Goal: Check status: Check status

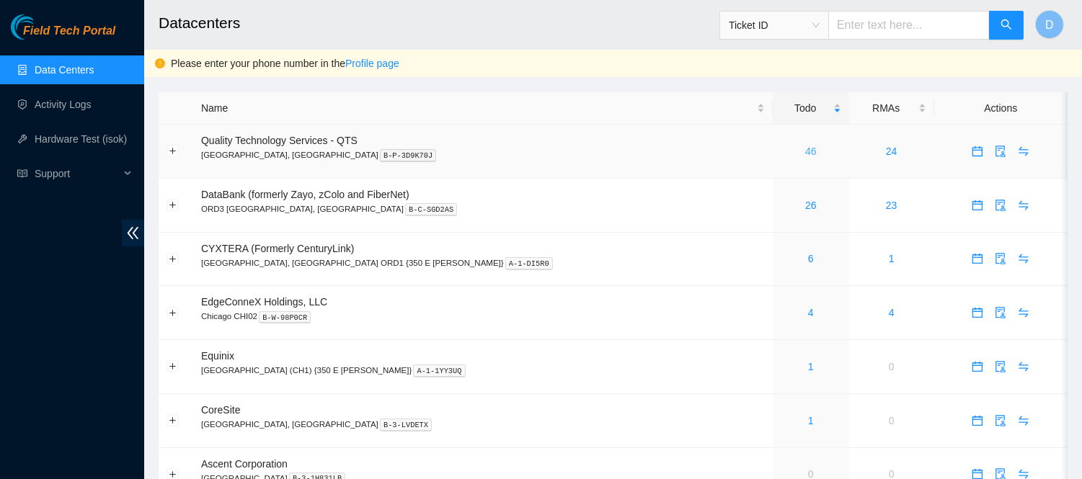
click at [805, 153] on link "46" at bounding box center [811, 152] width 12 height 12
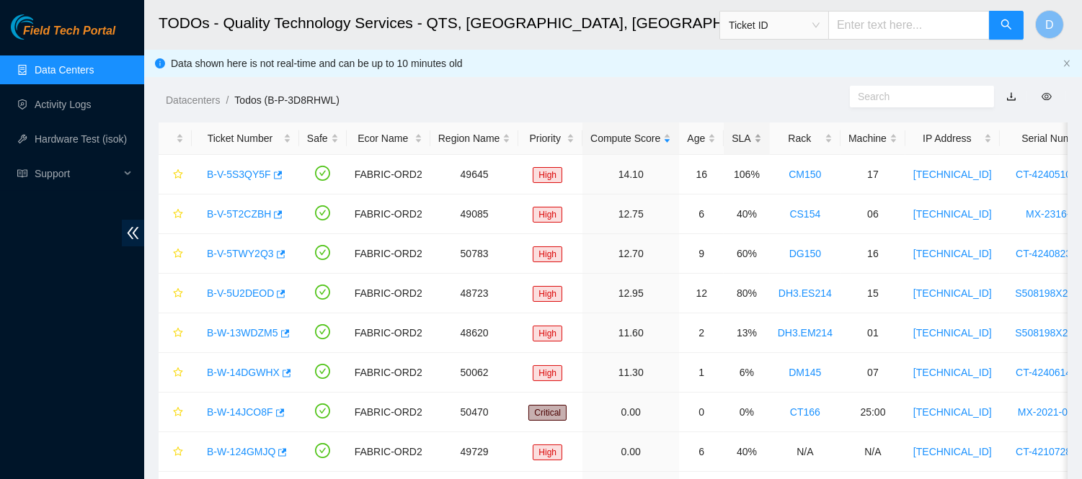
click at [732, 140] on div "SLA" at bounding box center [747, 138] width 30 height 16
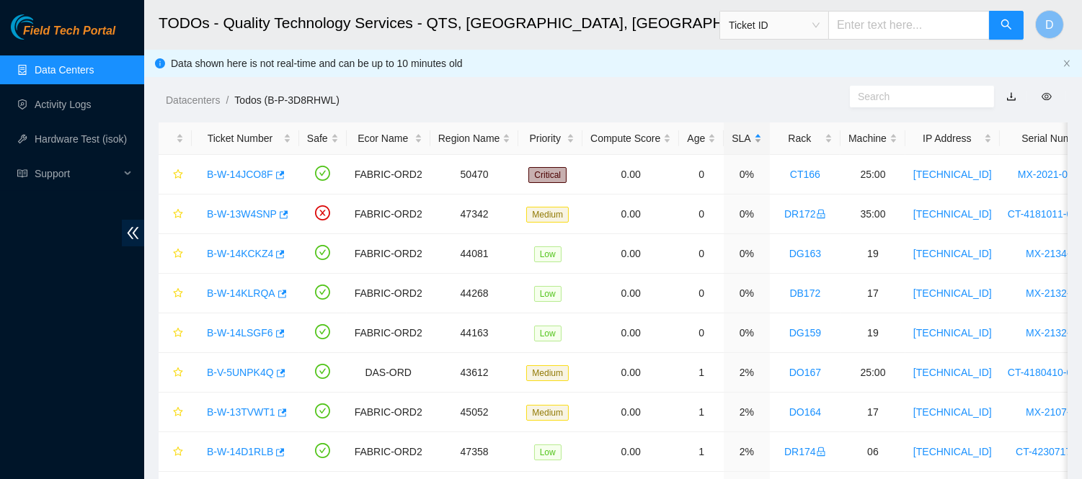
click at [732, 140] on div "SLA" at bounding box center [747, 138] width 30 height 16
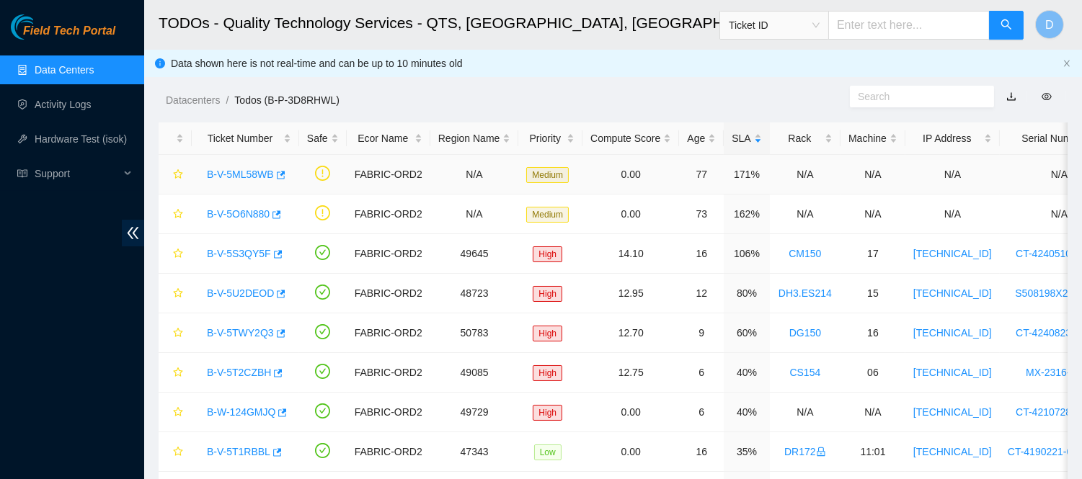
click at [260, 174] on link "B-V-5ML58WB" at bounding box center [240, 175] width 67 height 12
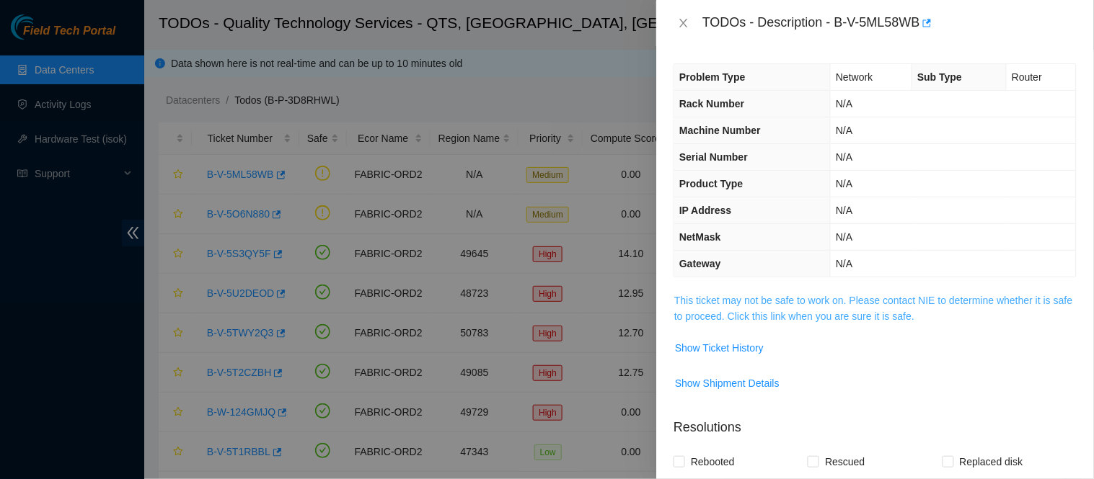
click at [818, 312] on link "This ticket may not be safe to work on. Please contact NIE to determine whether…" at bounding box center [873, 308] width 398 height 27
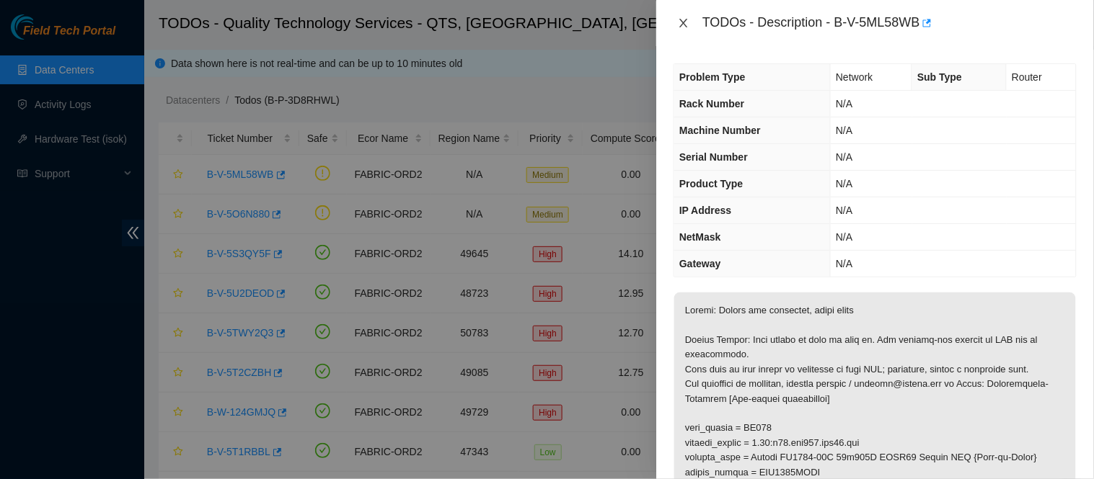
click at [687, 24] on icon "close" at bounding box center [684, 23] width 12 height 12
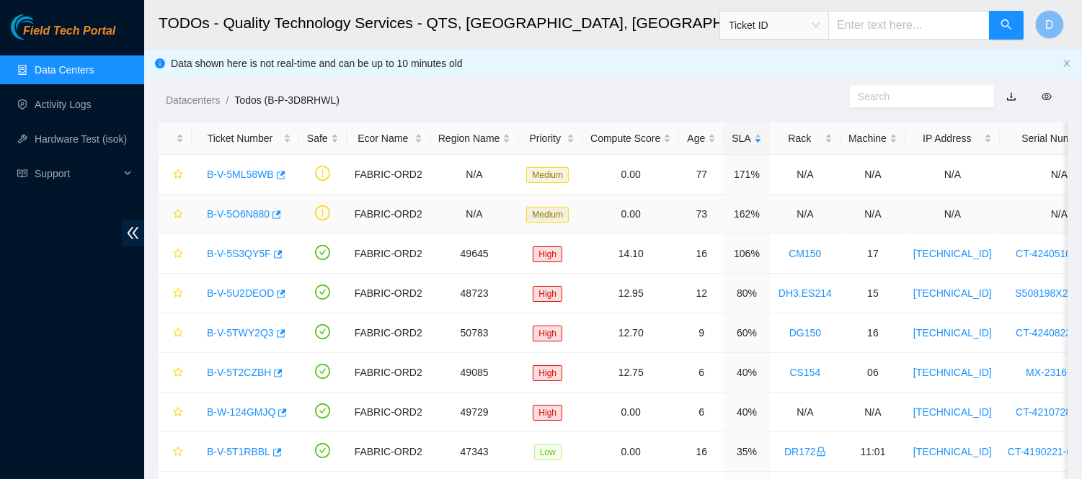
click at [255, 218] on link "B-V-5O6N880" at bounding box center [238, 214] width 63 height 12
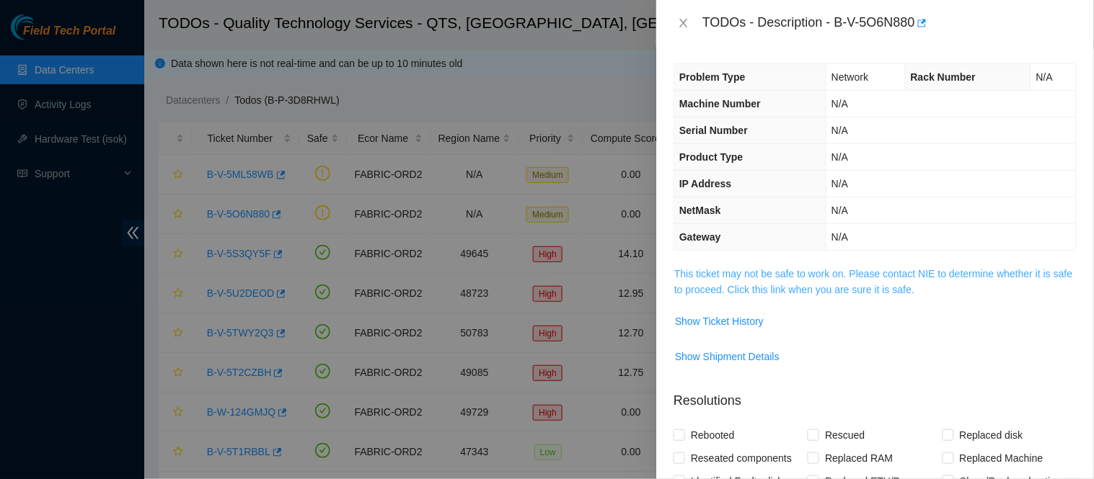
click at [723, 286] on link "This ticket may not be safe to work on. Please contact NIE to determine whether…" at bounding box center [873, 281] width 398 height 27
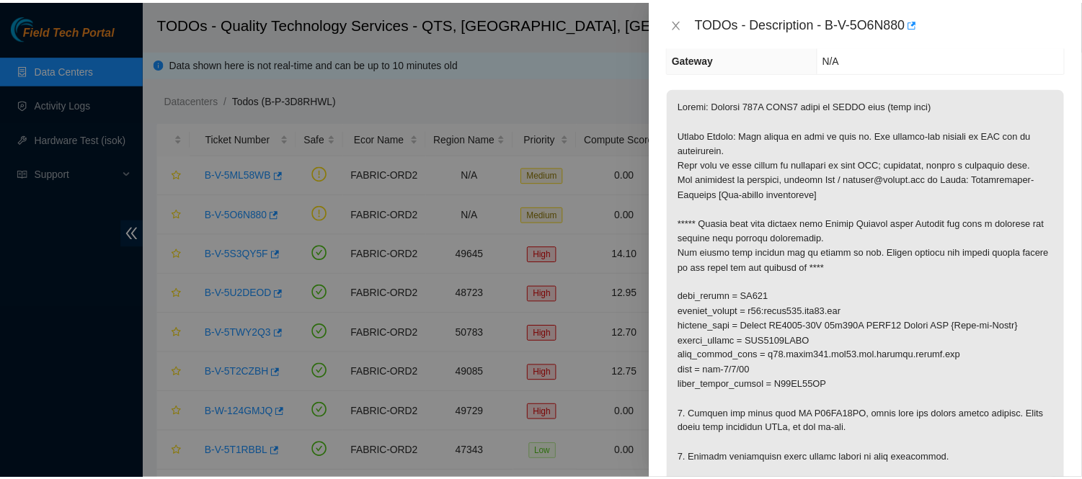
scroll to position [186, 0]
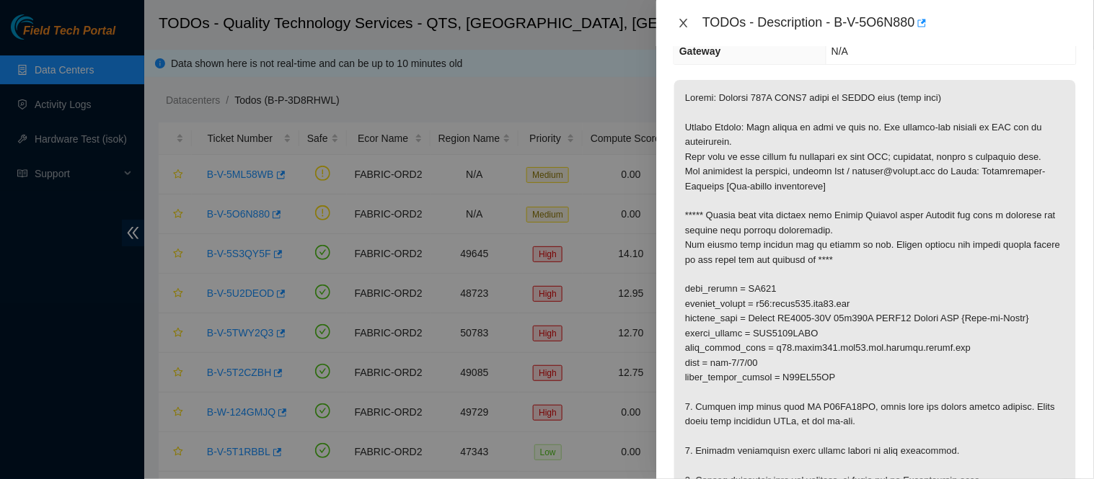
click at [689, 24] on icon "close" at bounding box center [684, 23] width 12 height 12
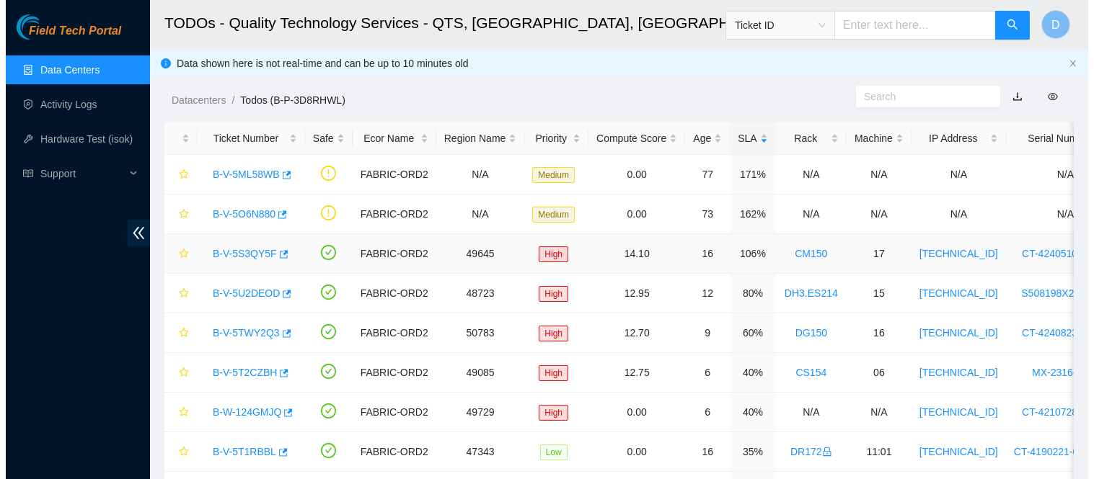
scroll to position [249, 0]
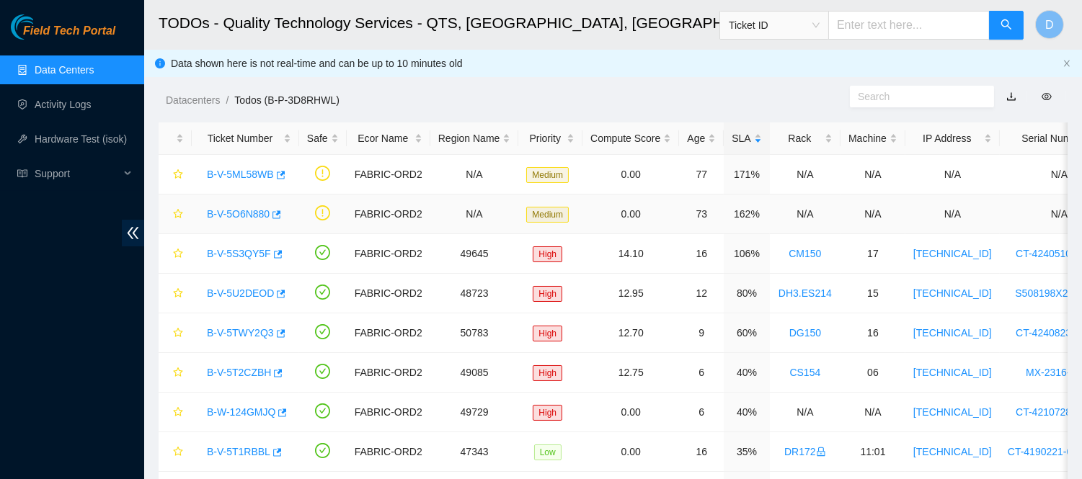
click at [256, 209] on link "B-V-5O6N880" at bounding box center [238, 214] width 63 height 12
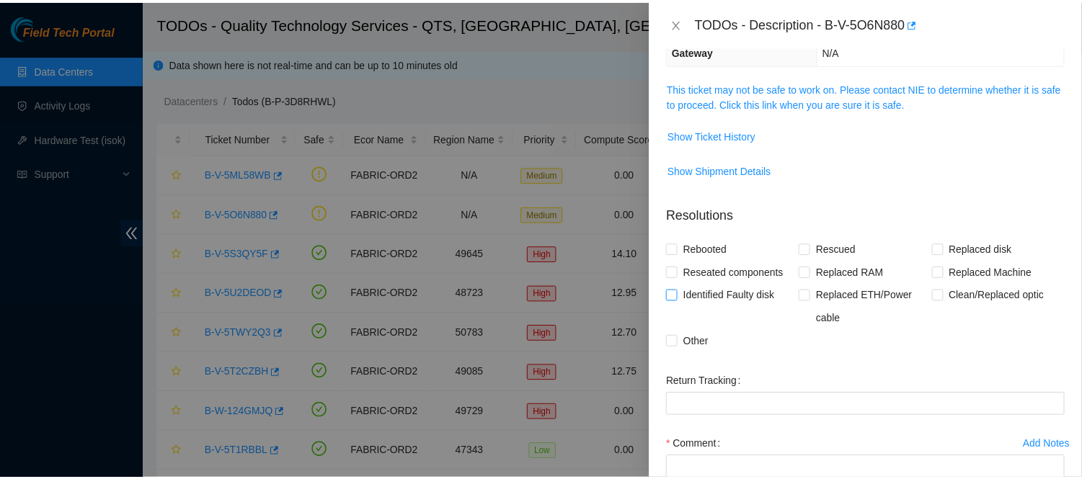
scroll to position [294, 0]
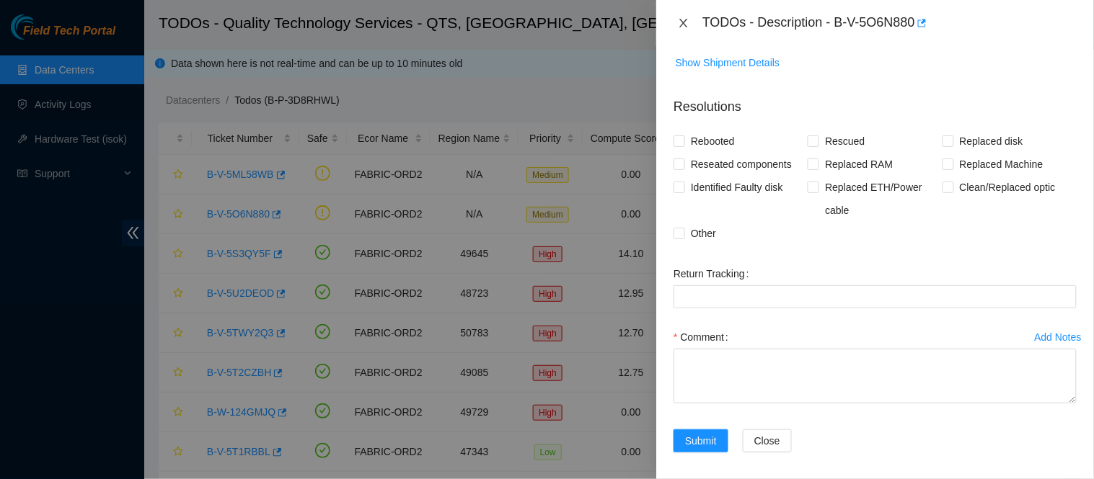
click at [686, 23] on icon "close" at bounding box center [684, 23] width 12 height 12
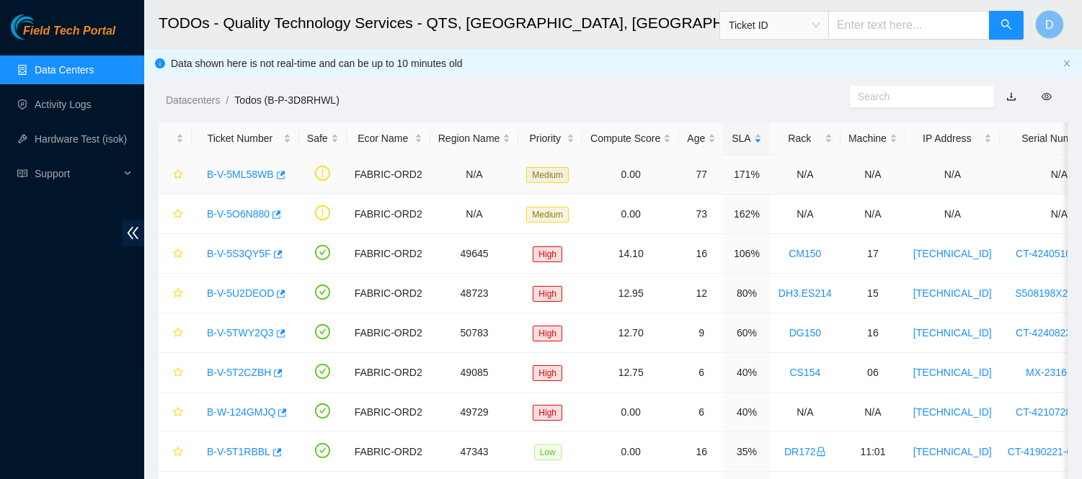
click at [241, 175] on link "B-V-5ML58WB" at bounding box center [240, 175] width 67 height 12
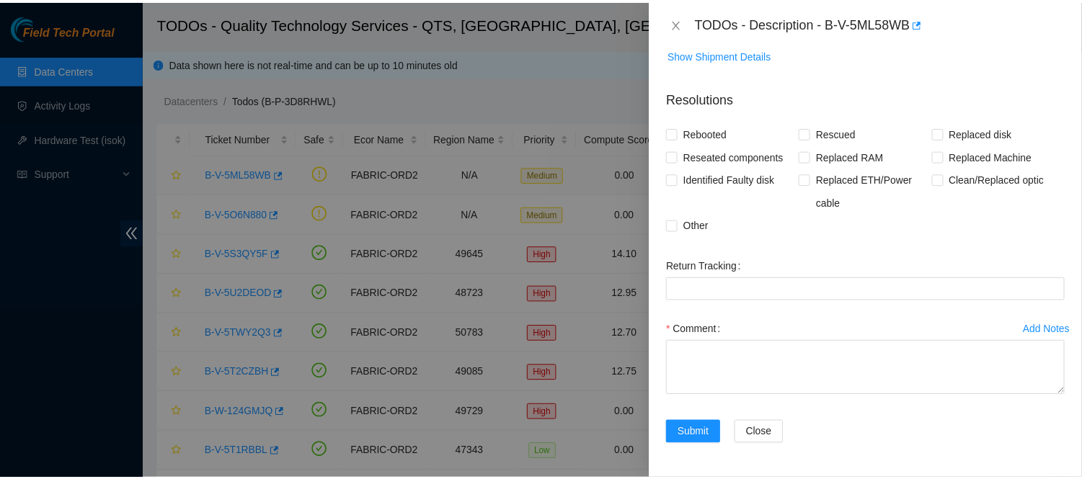
scroll to position [321, 0]
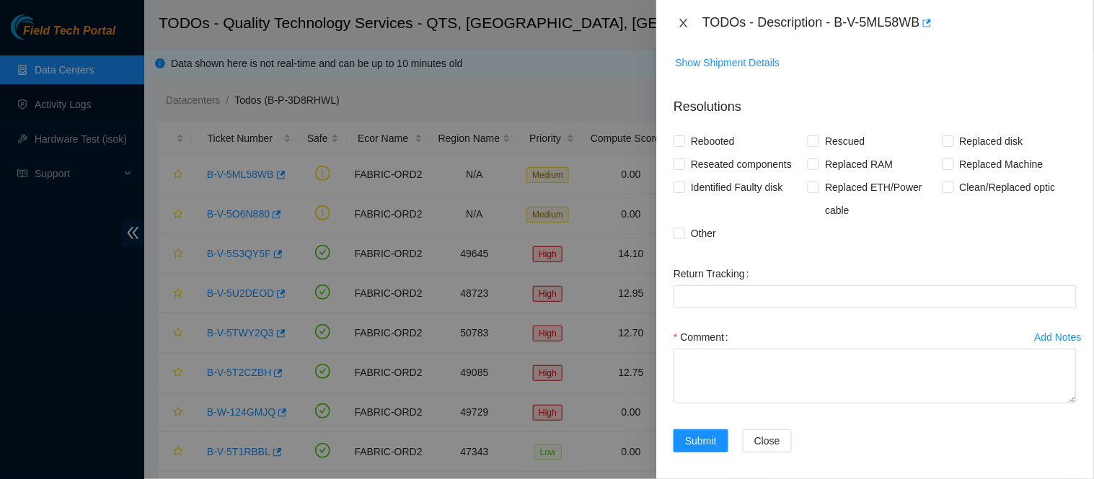
click at [674, 22] on button "Close" at bounding box center [683, 24] width 20 height 14
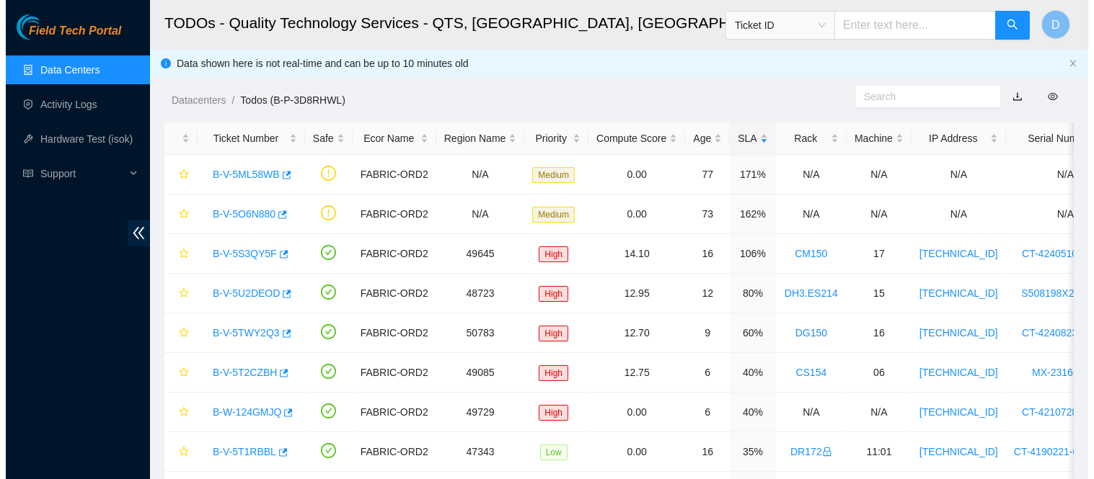
scroll to position [358, 0]
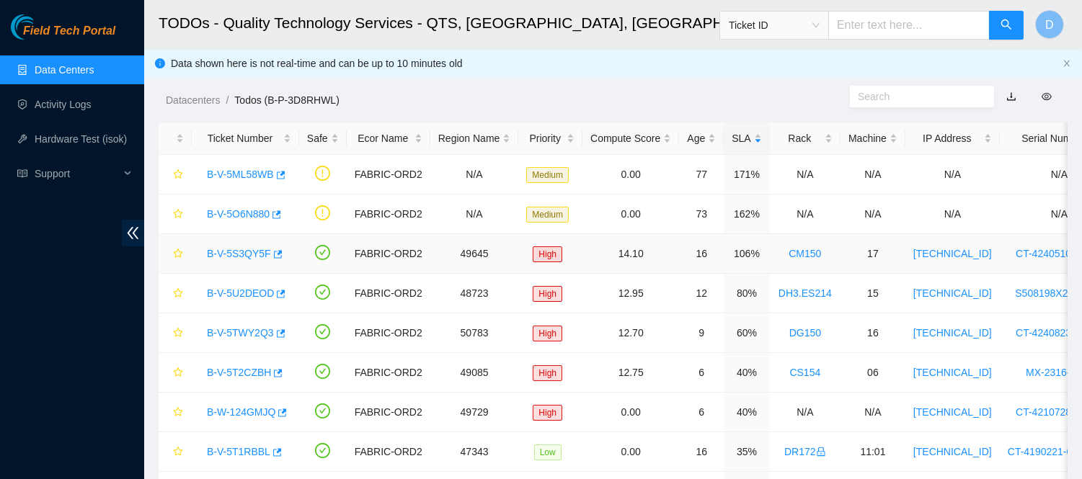
click at [248, 250] on link "B-V-5S3QY5F" at bounding box center [239, 254] width 64 height 12
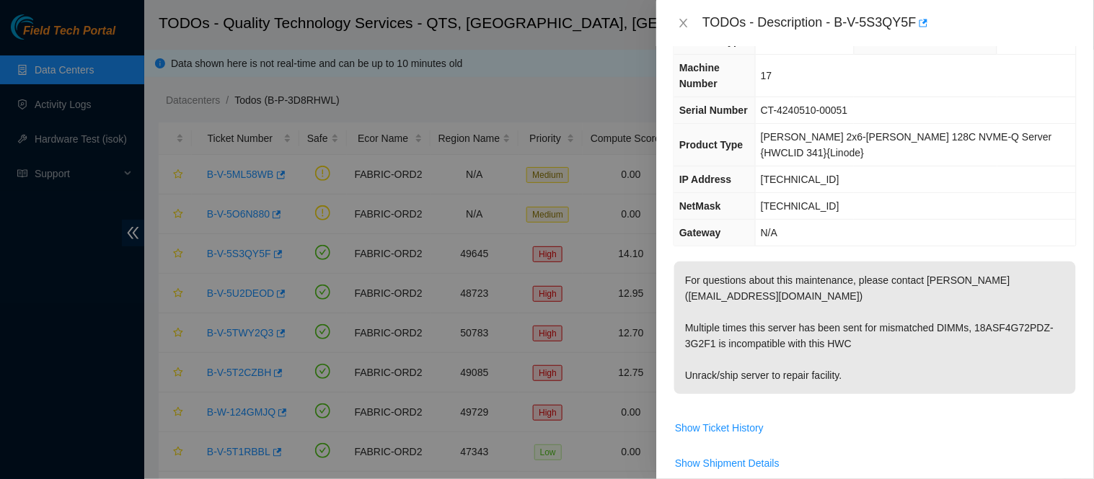
scroll to position [31, 0]
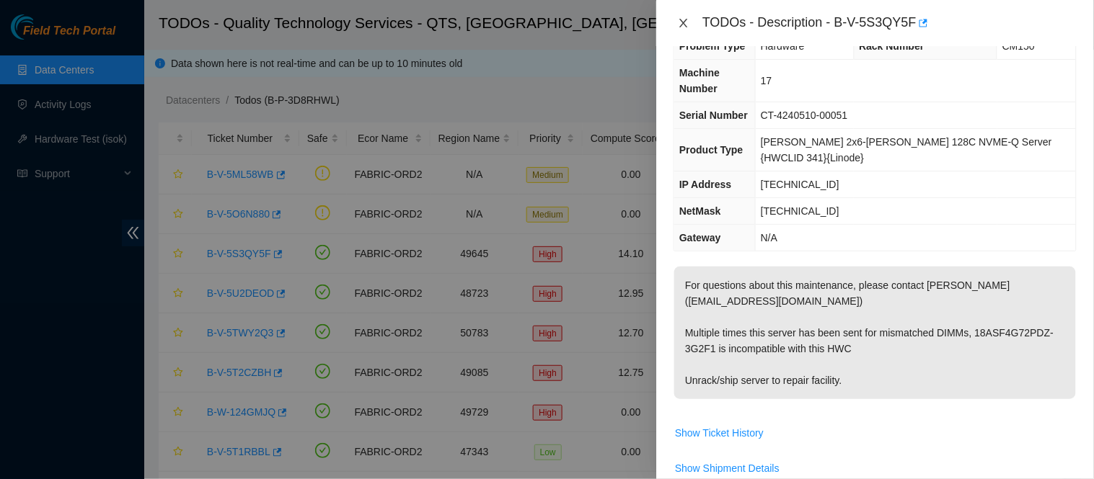
click at [686, 27] on icon "close" at bounding box center [684, 23] width 12 height 12
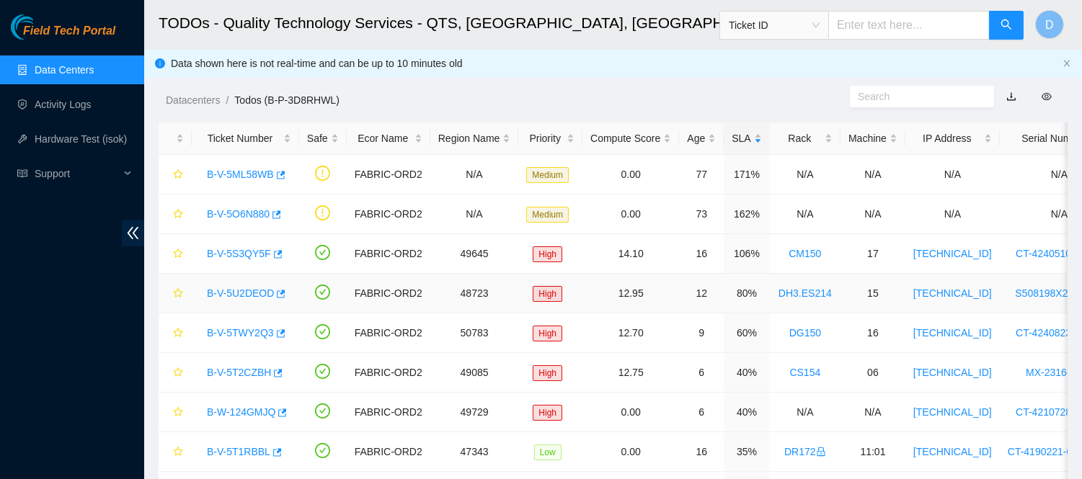
click at [247, 288] on link "B-V-5U2DEOD" at bounding box center [240, 294] width 67 height 12
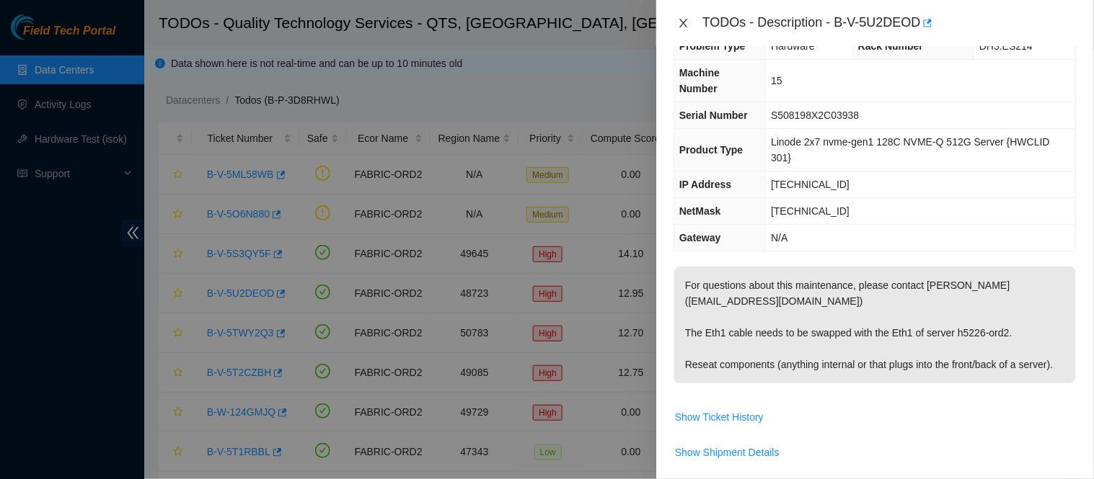
click at [681, 20] on icon "close" at bounding box center [684, 23] width 8 height 9
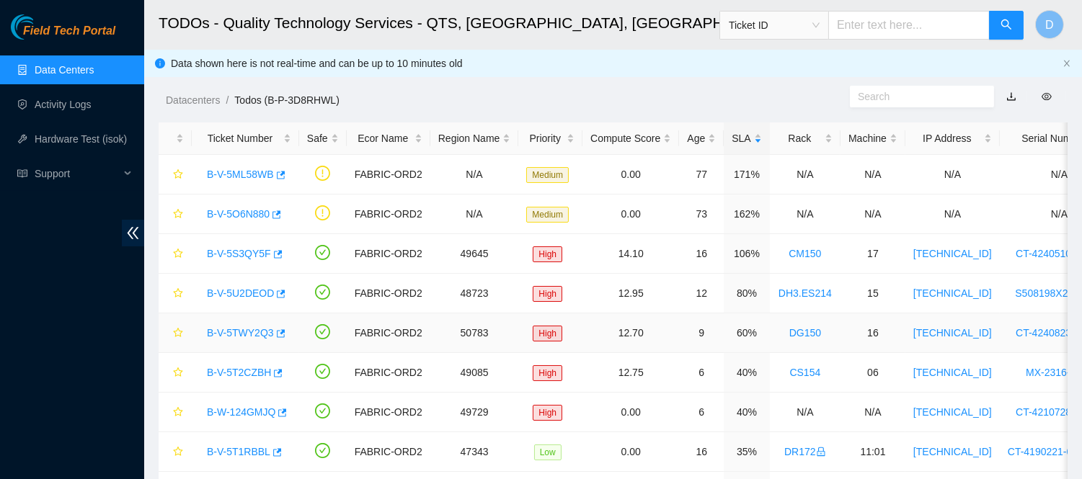
click at [226, 332] on link "B-V-5TWY2Q3" at bounding box center [240, 333] width 67 height 12
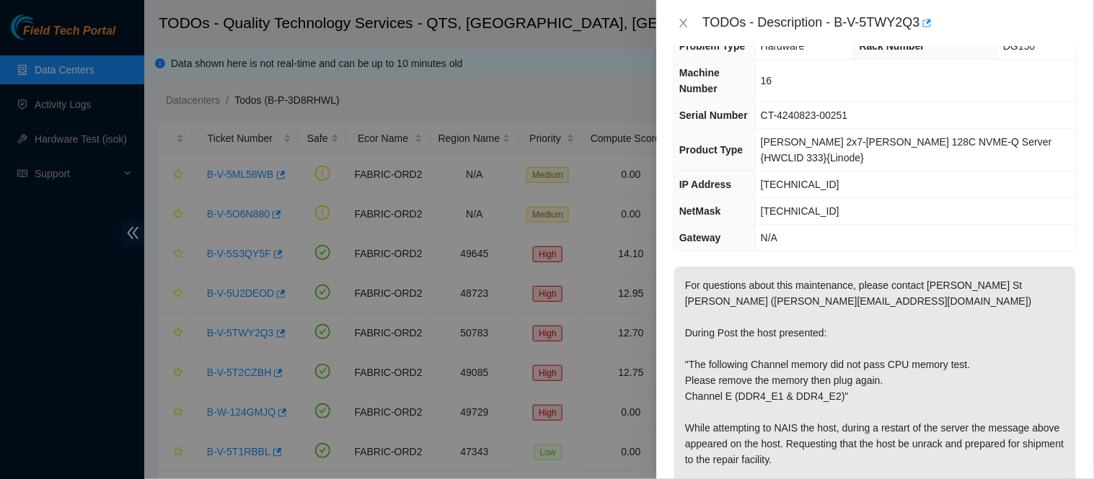
scroll to position [221, 0]
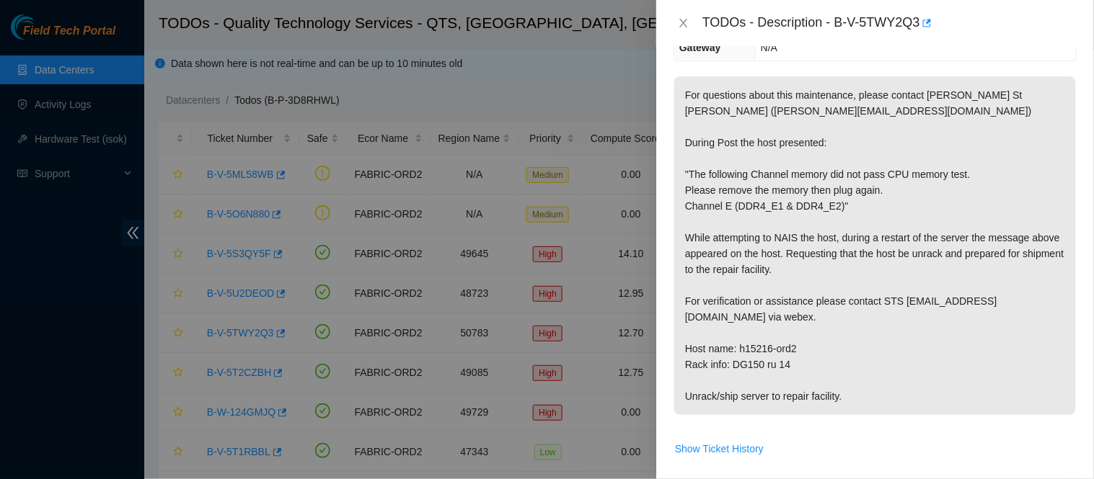
click at [877, 344] on p "For questions about this maintenance, please contact [PERSON_NAME] St [PERSON_N…" at bounding box center [875, 245] width 402 height 339
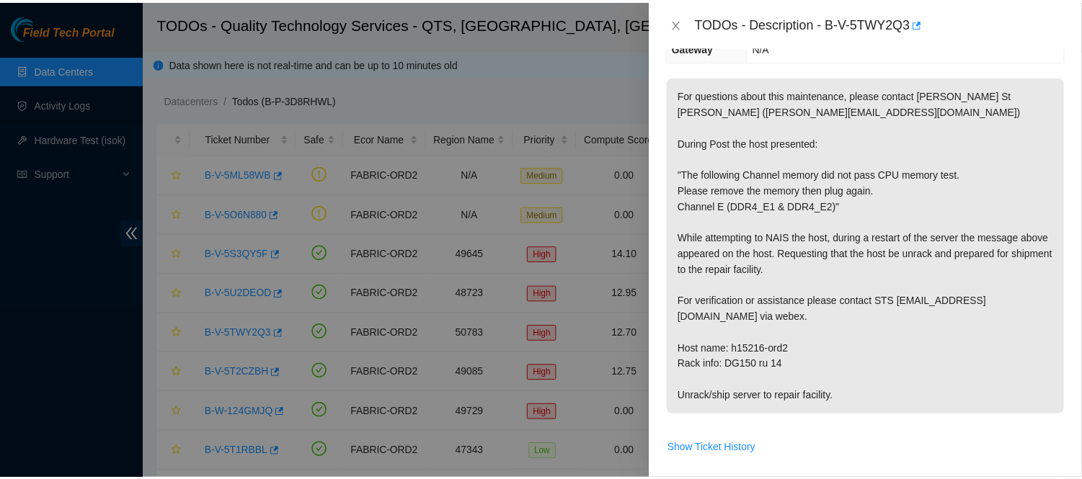
scroll to position [0, 0]
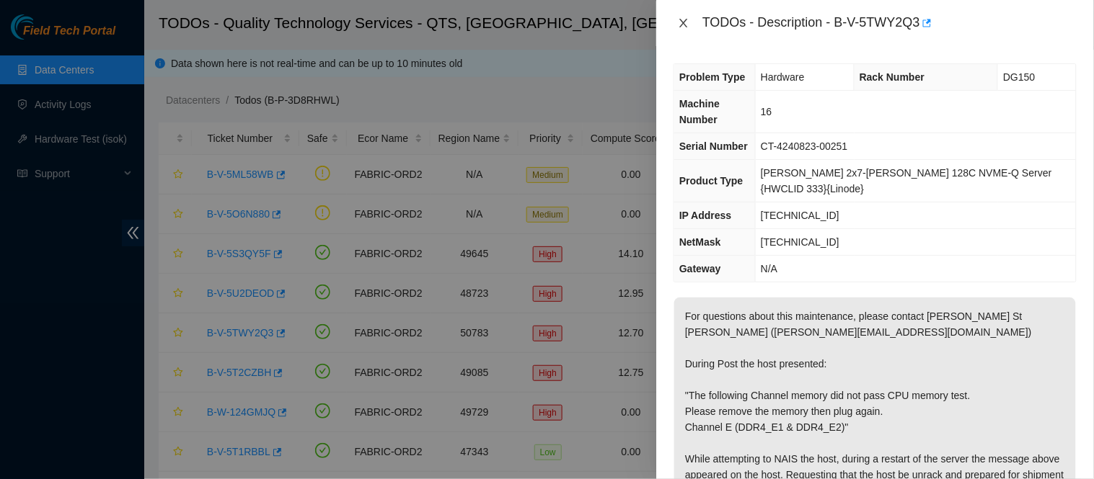
click at [685, 22] on icon "close" at bounding box center [684, 23] width 8 height 9
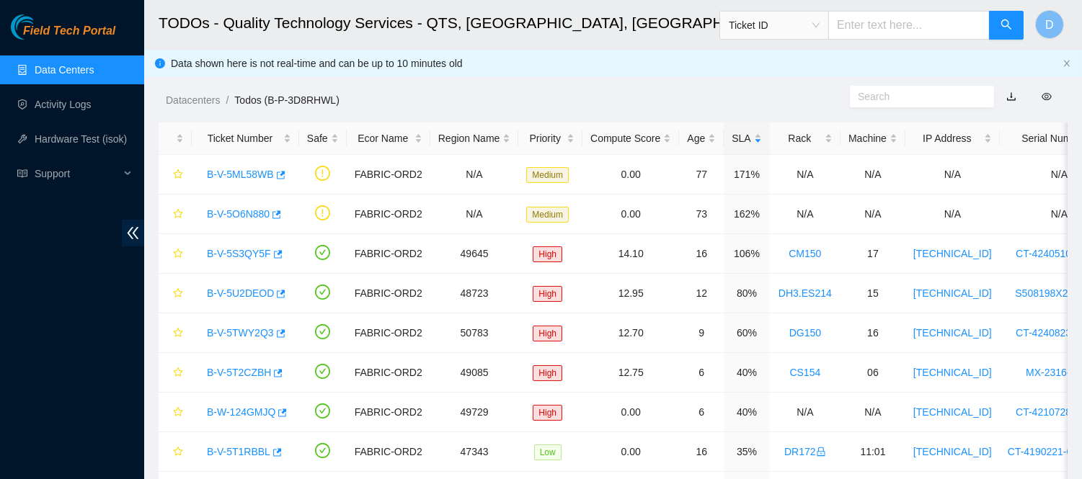
click at [94, 64] on link "Data Centers" at bounding box center [64, 70] width 59 height 12
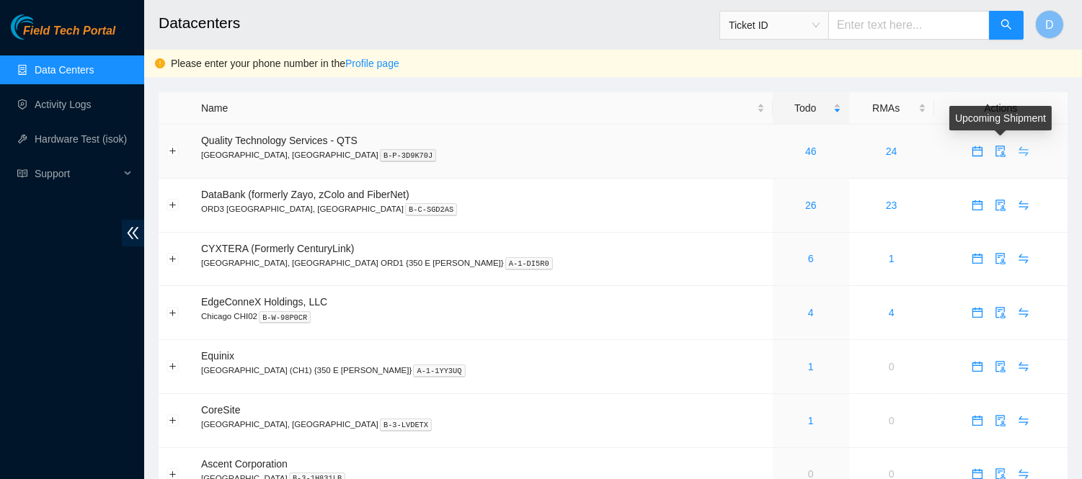
click at [1018, 149] on icon "swap" at bounding box center [1024, 152] width 12 height 12
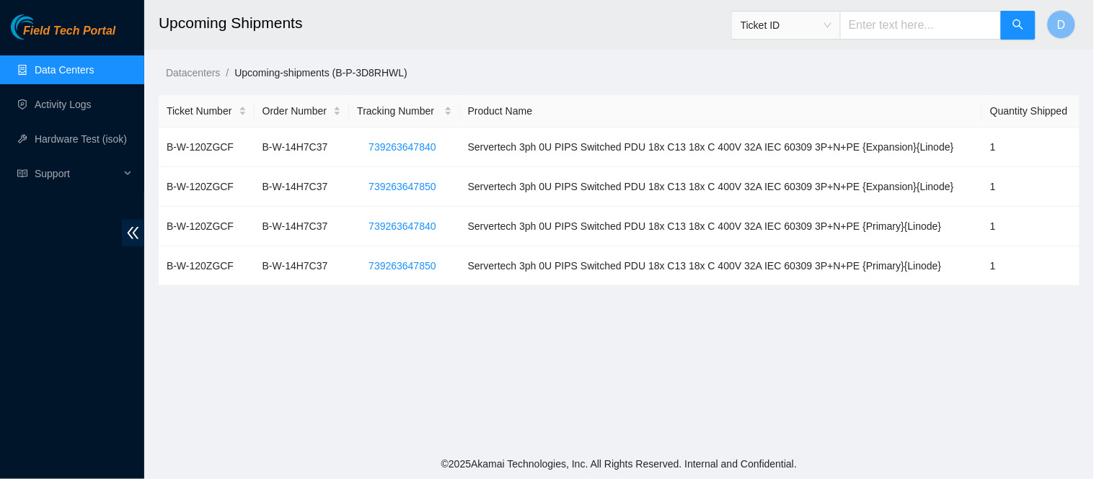
click at [610, 60] on main "Upcoming Shipments Ticket ID D Datacenters / Upcoming-shipments (B-P-3D8RHWL) /…" at bounding box center [619, 224] width 950 height 449
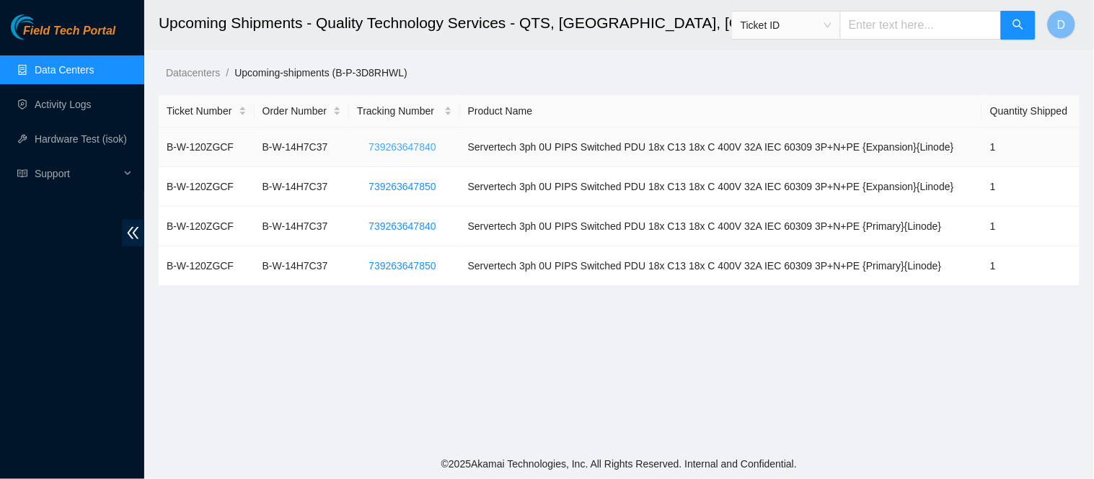
click at [406, 151] on span "739263647840" at bounding box center [401, 147] width 67 height 16
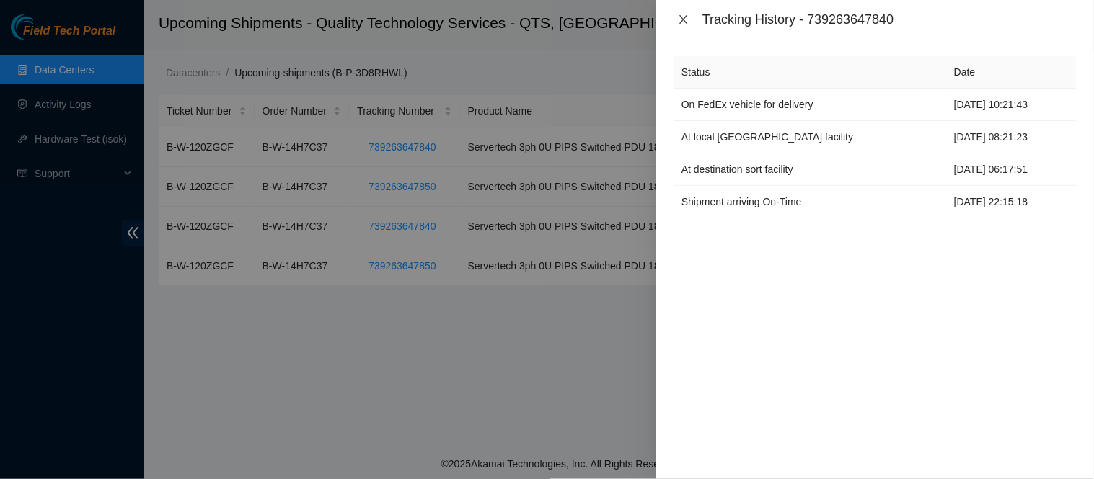
click at [683, 22] on icon "close" at bounding box center [684, 20] width 12 height 12
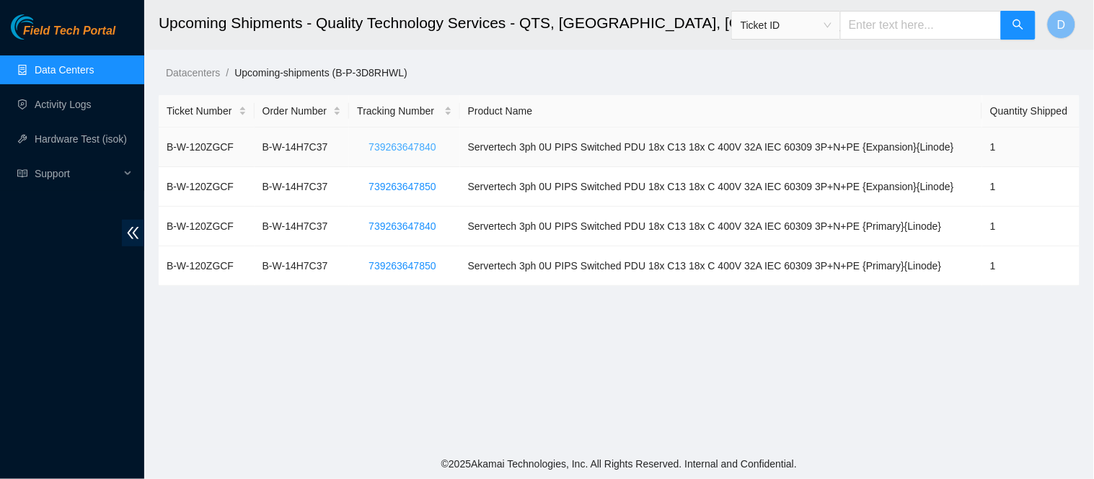
click at [413, 145] on span "739263647840" at bounding box center [401, 147] width 67 height 16
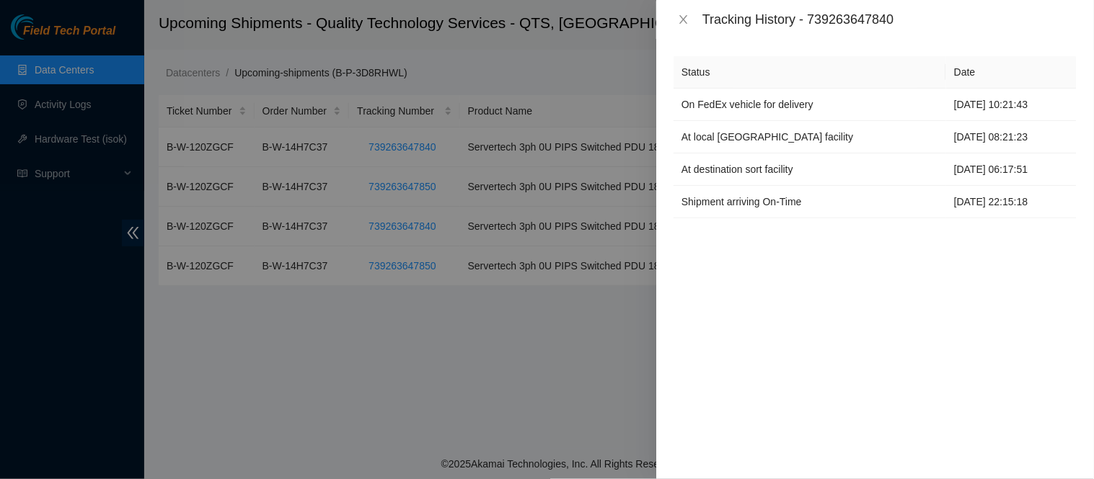
click at [805, 376] on div "Status Date On FedEx vehicle for delivery [DATE] 10:21:43 At local FedEx facili…" at bounding box center [875, 259] width 438 height 441
click at [681, 22] on icon "close" at bounding box center [684, 19] width 8 height 9
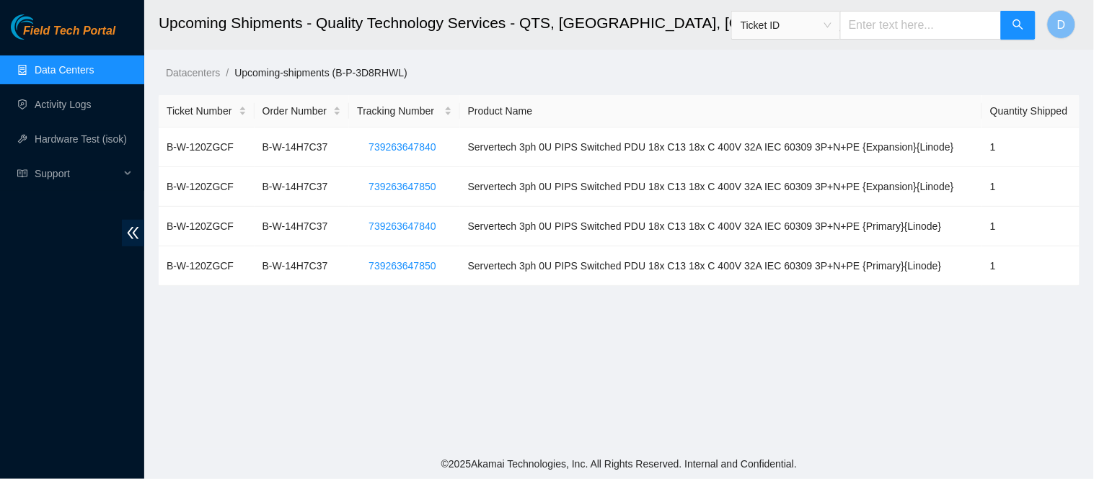
click at [81, 74] on link "Data Centers" at bounding box center [64, 70] width 59 height 12
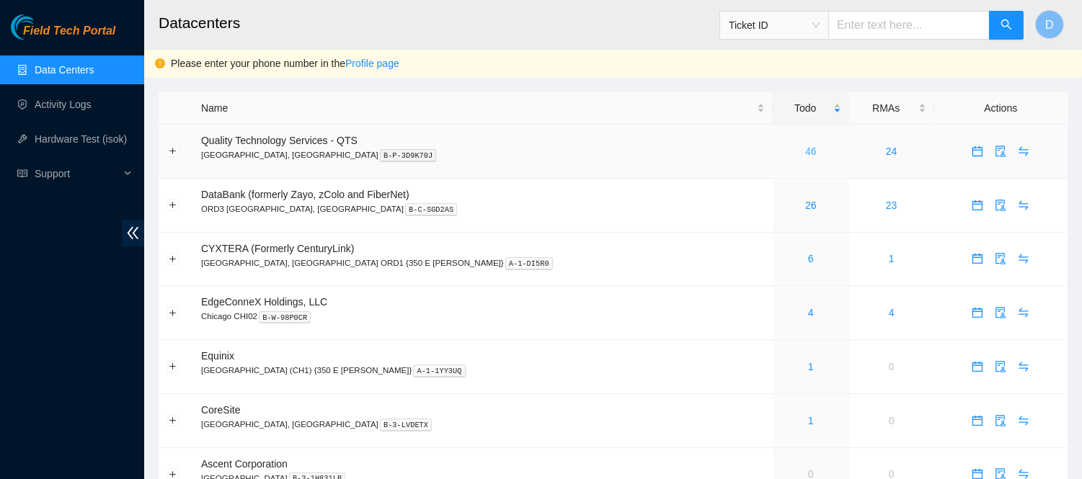
click at [805, 151] on link "46" at bounding box center [811, 152] width 12 height 12
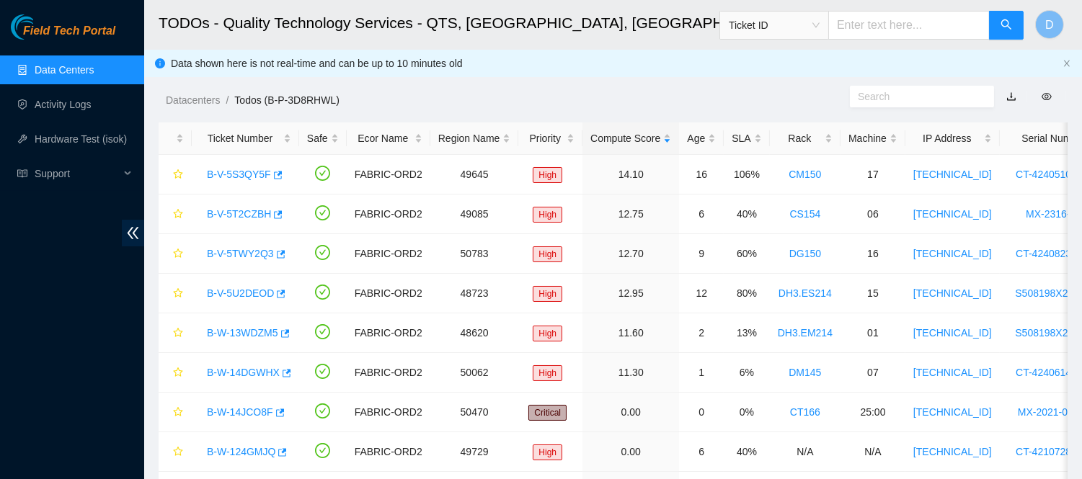
click at [604, 84] on div "Datacenters / Todos (B-P-3D8RHWL) /" at bounding box center [496, 67] width 704 height 81
click at [732, 141] on div "SLA" at bounding box center [747, 138] width 30 height 16
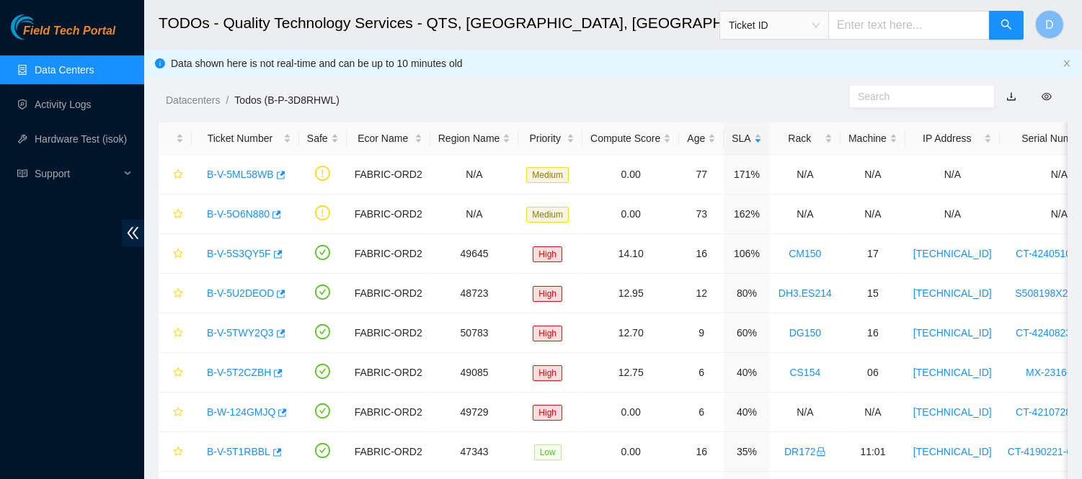
click at [719, 92] on ol "Datacenters / Todos (B-P-3D8RHWL) /" at bounding box center [507, 100] width 682 height 16
click at [658, 75] on div "Datacenters / Todos (B-P-3D8RHWL) /" at bounding box center [496, 67] width 704 height 81
